Goal: Task Accomplishment & Management: Complete application form

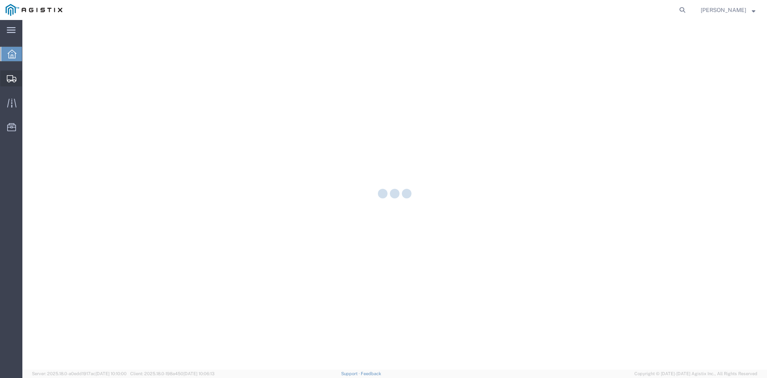
click at [7, 78] on div at bounding box center [11, 78] width 22 height 16
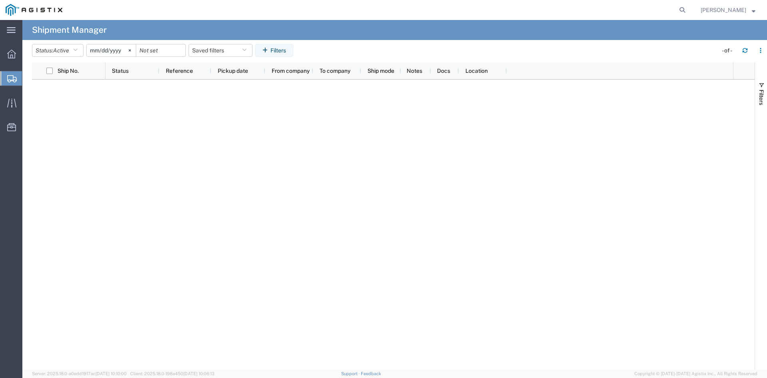
click at [0, 0] on span "Create Shipment" at bounding box center [0, 0] width 0 height 0
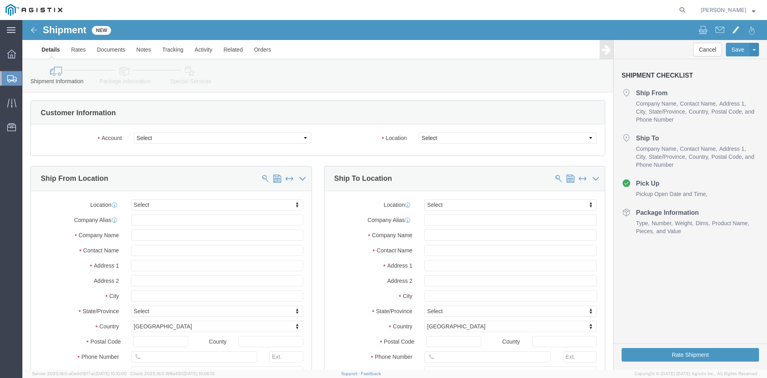
select select
drag, startPoint x: 301, startPoint y: 139, endPoint x: 276, endPoint y: 120, distance: 31.4
click select "Select [PERSON_NAME] Utility Products PG&E"
select select "9596"
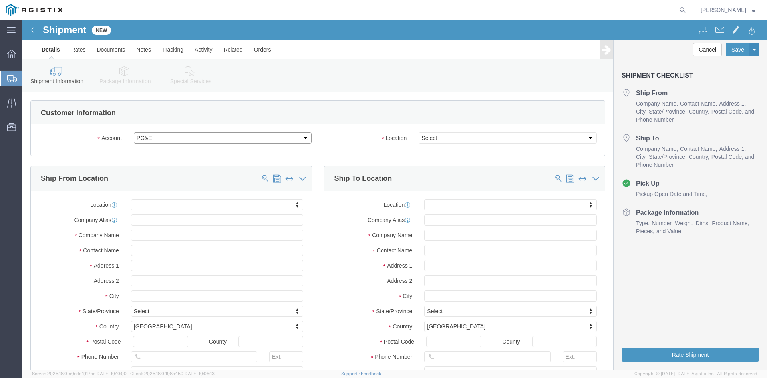
click select "Select [PERSON_NAME] Utility Products PG&E"
select select
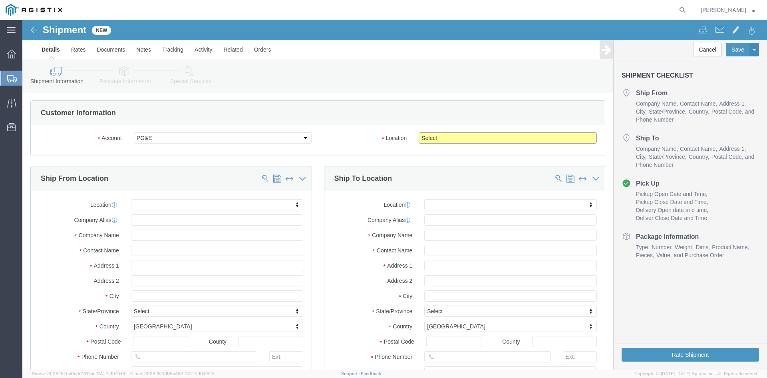
click select "Select All Others [GEOGRAPHIC_DATA] [GEOGRAPHIC_DATA] [GEOGRAPHIC_DATA] [GEOGRA…"
select select "19996"
click select "Select All Others [GEOGRAPHIC_DATA] [GEOGRAPHIC_DATA] [GEOGRAPHIC_DATA] [GEOGRA…"
click input "text"
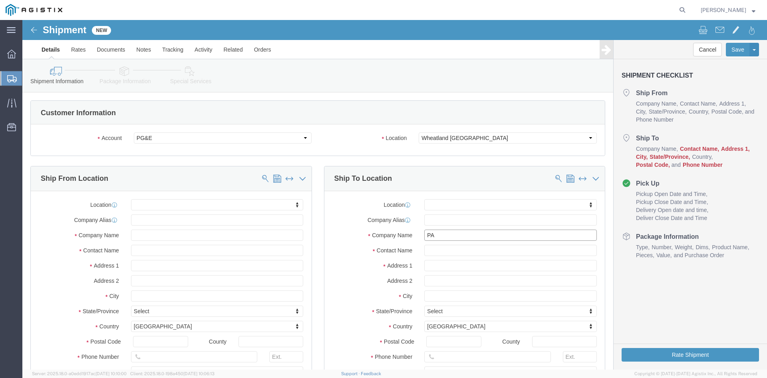
type input "PAC"
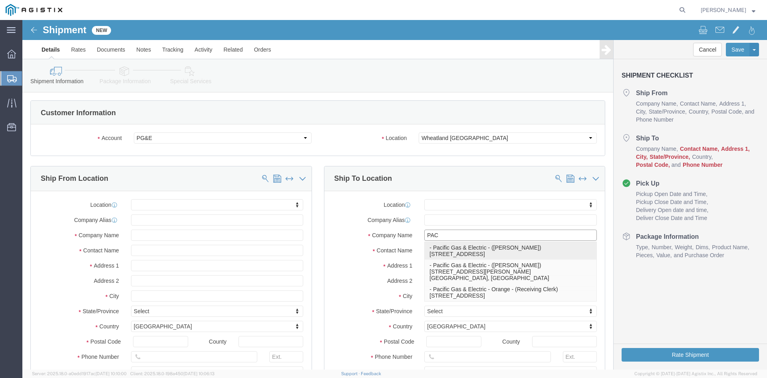
click p "- Pacific Gas & Electric - ([PERSON_NAME]) [STREET_ADDRESS]"
select select "CA"
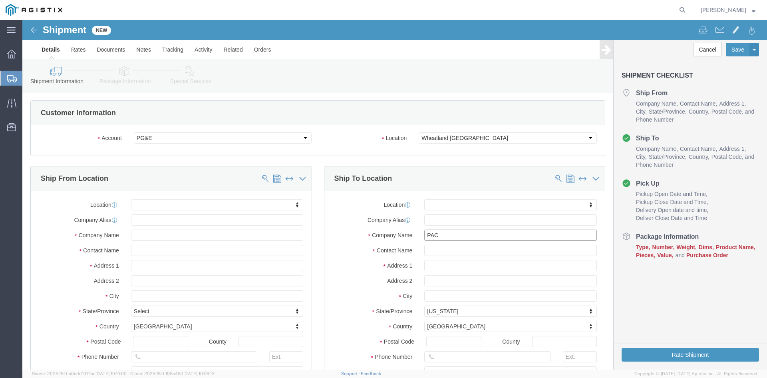
type input "Pacific Gas & Electric"
click input "text"
type input "B"
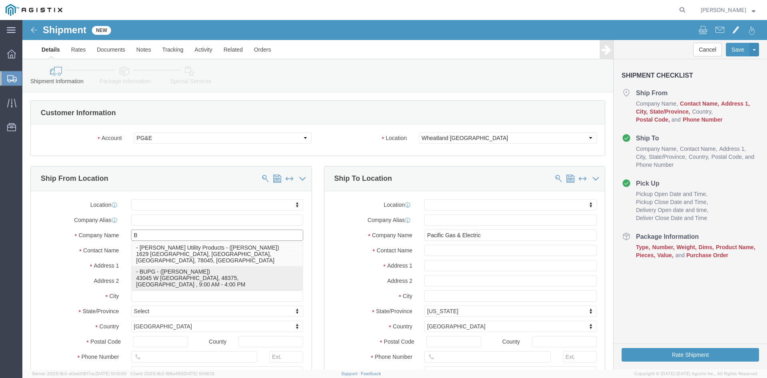
click p "- BUPG - ([PERSON_NAME]) 43045 W [GEOGRAPHIC_DATA], 48375, [GEOGRAPHIC_DATA] , …"
select select "MI"
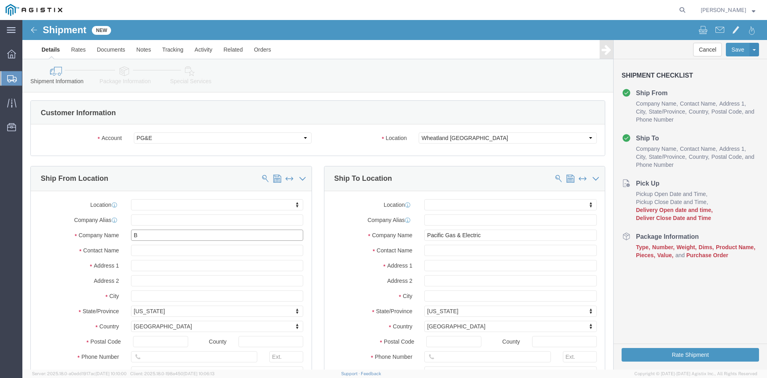
type input "BUPG"
click input "text"
type input "M"
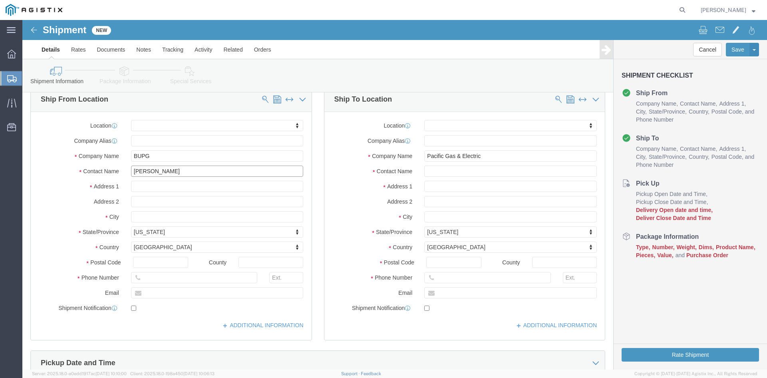
scroll to position [80, 0]
type input "[PERSON_NAME]"
drag, startPoint x: 136, startPoint y: 272, endPoint x: 152, endPoint y: 276, distance: 16.9
click input "text"
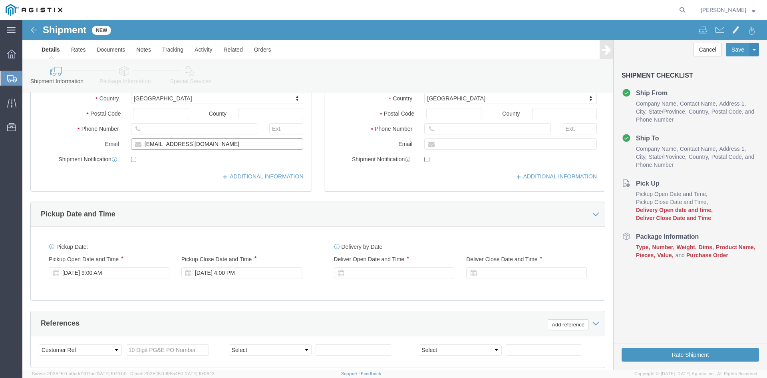
scroll to position [240, 0]
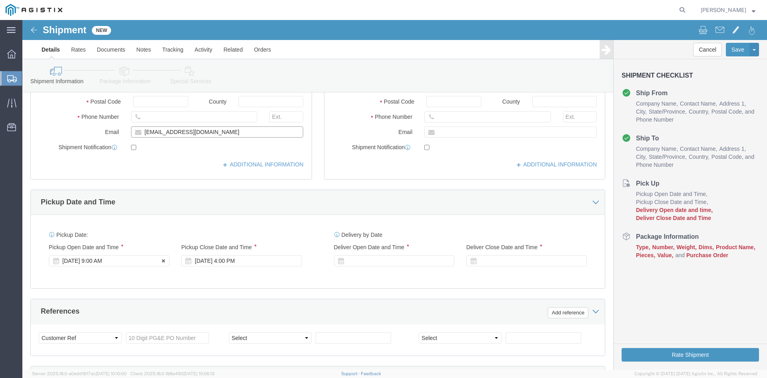
type input "[EMAIL_ADDRESS][DOMAIN_NAME]"
click div "[DATE] 9:00 AM"
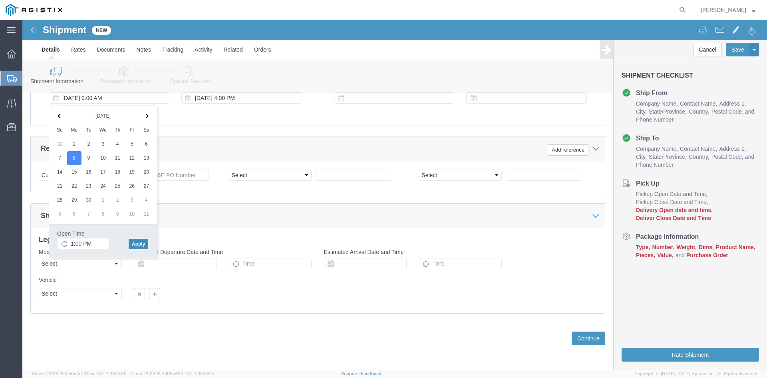
click button "Apply"
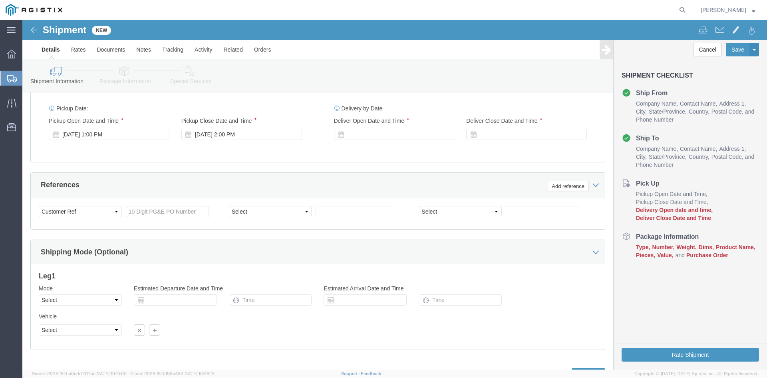
scroll to position [322, 0]
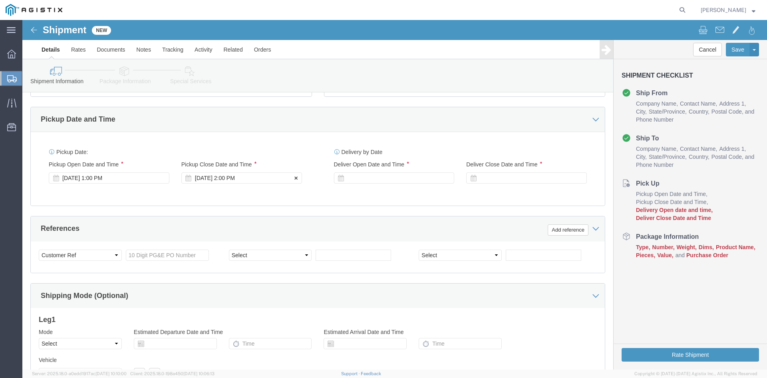
click div "[DATE] 2:00 PM"
type input "3:00 PM"
click div "[DATE] 1:00 PM"
click div
click input "4:00 PM"
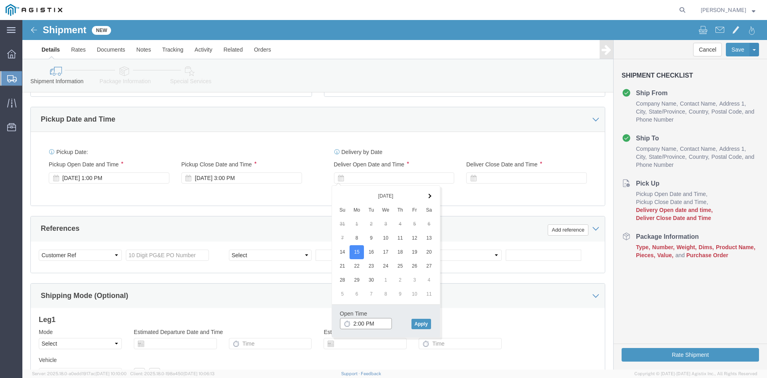
type input "1:00 PM"
click button "Apply"
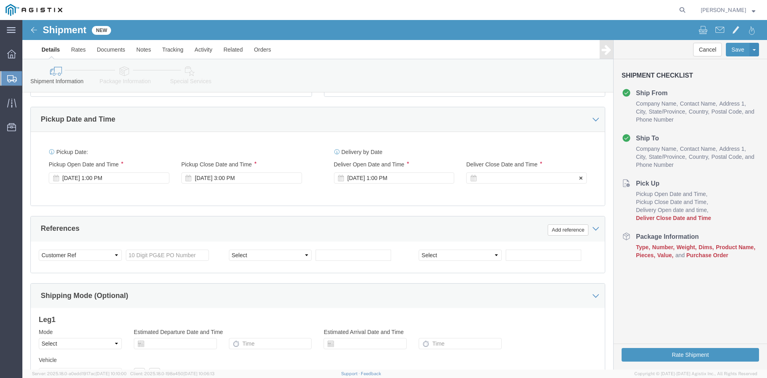
click div
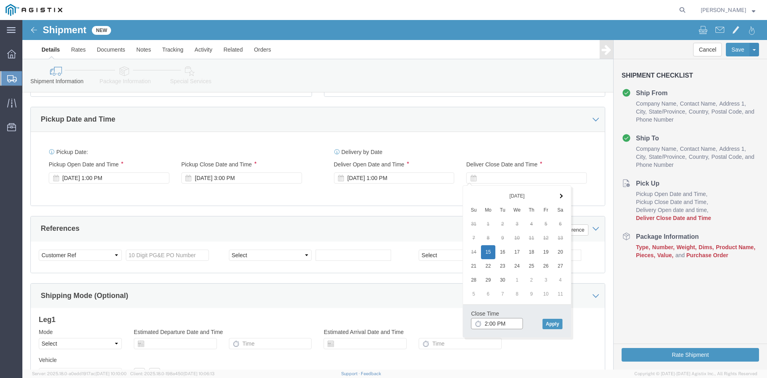
type input "3:00 PM"
click button "Apply"
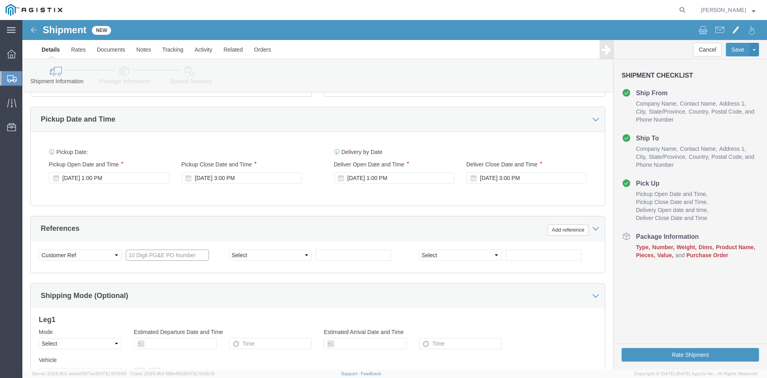
click input "text"
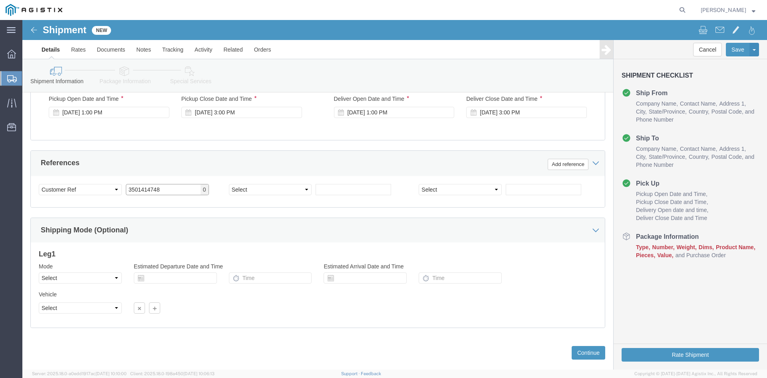
scroll to position [402, 0]
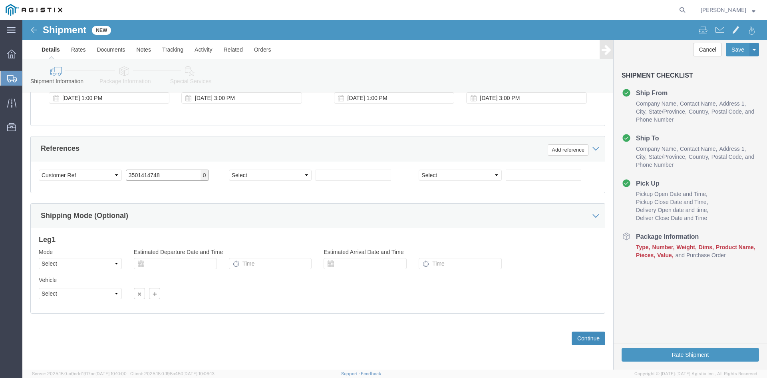
type input "3501414748"
click button "Continue"
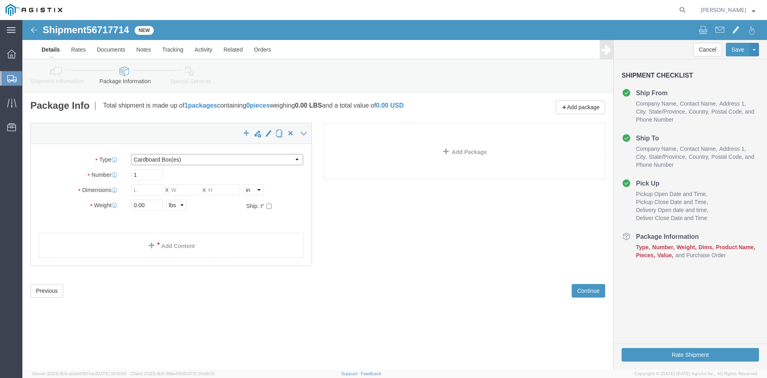
click select "Select Bulk Bundle(s) Cardboard Box(es) Carton(s) Crate(s) Drum(s) (Fiberboard)…"
select select "PSNS"
click select "Select Bulk Bundle(s) Cardboard Box(es) Carton(s) Crate(s) Drum(s) (Fiberboard)…"
click input "text"
type input "7"
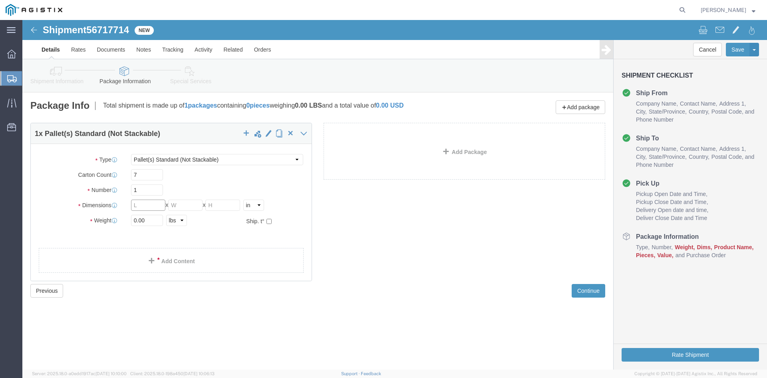
click input "text"
type input "42"
type input "27"
type input "336"
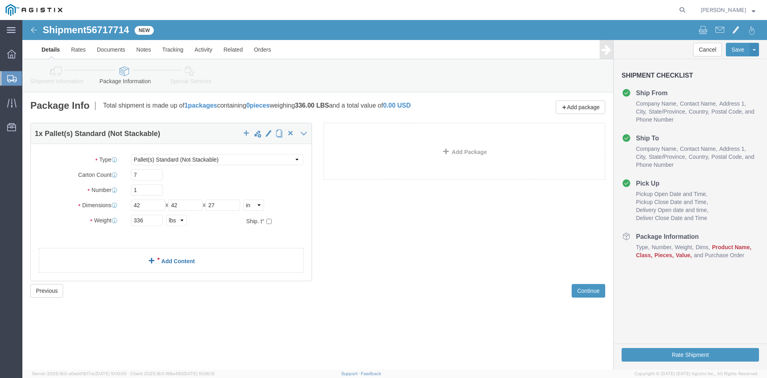
click link "Add Content"
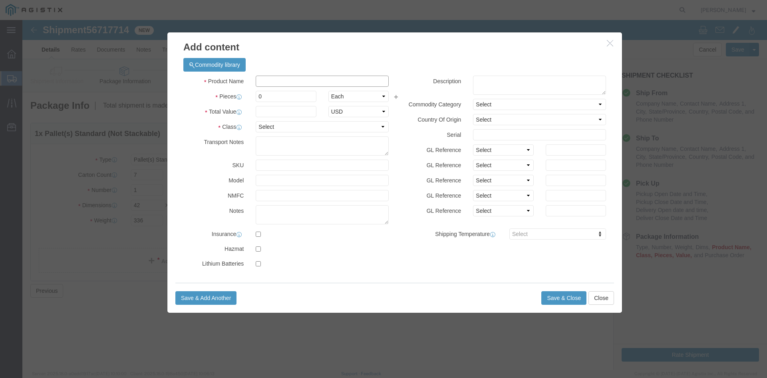
click input "text"
type input "switch"
click input "0"
type input "100"
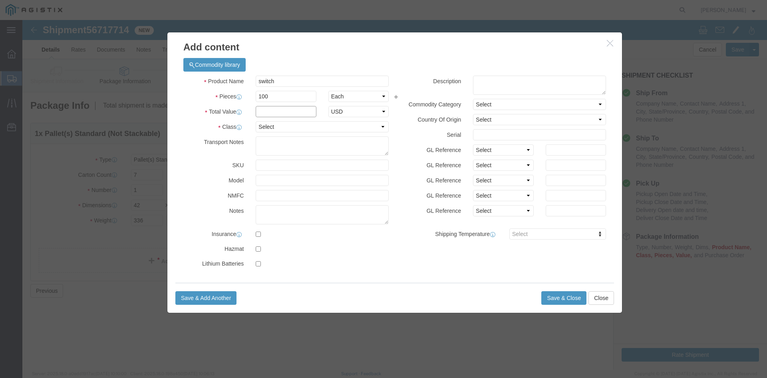
click input "text"
type input "12300"
click select "Select 50 55 60 65 70 85 92.5 100 125 175 250 300 400"
select select "85"
click select "Select 50 55 60 65 70 85 92.5 100 125 175 250 300 400"
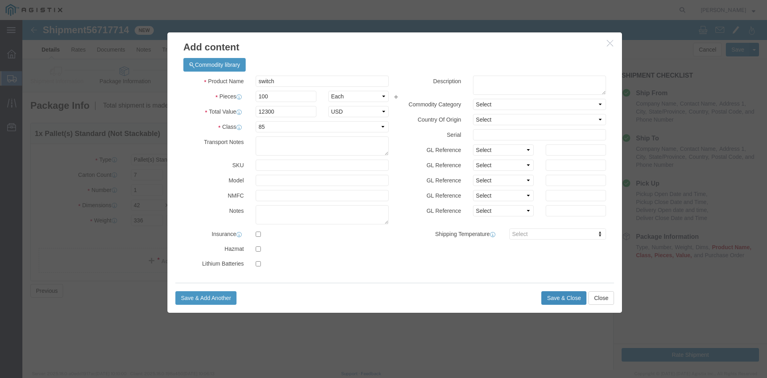
click button "Save & Close"
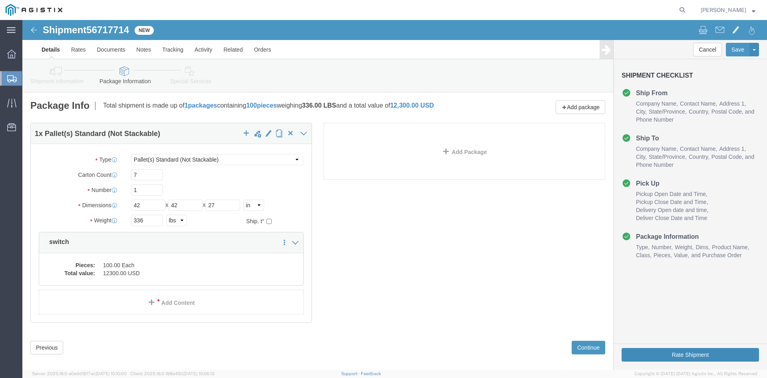
click button "Rate Shipment"
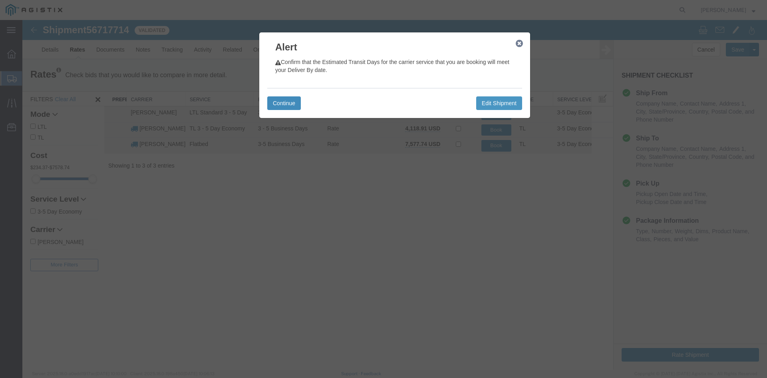
click at [284, 105] on button "Continue" at bounding box center [284, 103] width 34 height 14
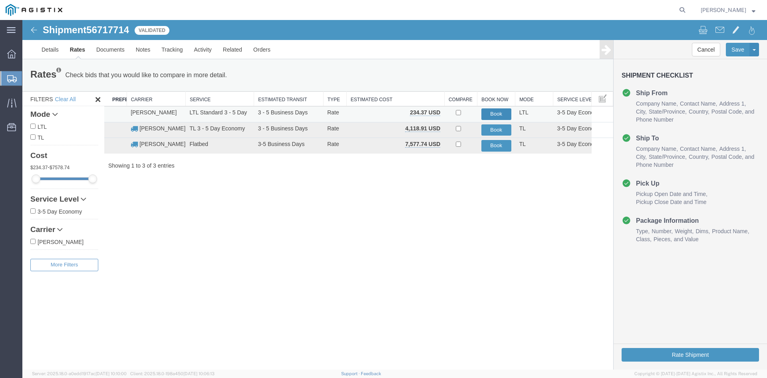
click at [493, 115] on button "Book" at bounding box center [497, 114] width 30 height 12
